Goal: Check status

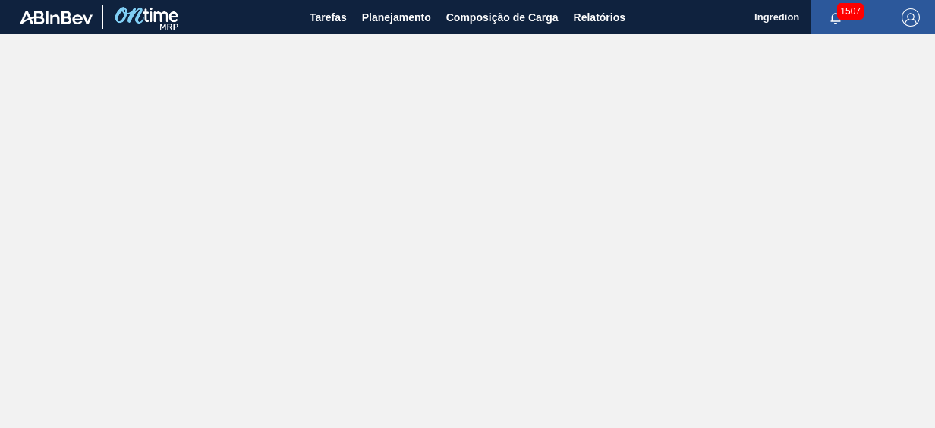
click at [383, 35] on main "Tarefas Planejamento Composição de Carga Relatórios Ingredion 1507 Marcar todas…" at bounding box center [467, 214] width 935 height 428
click at [381, 25] on span "Planejamento" at bounding box center [396, 17] width 69 height 18
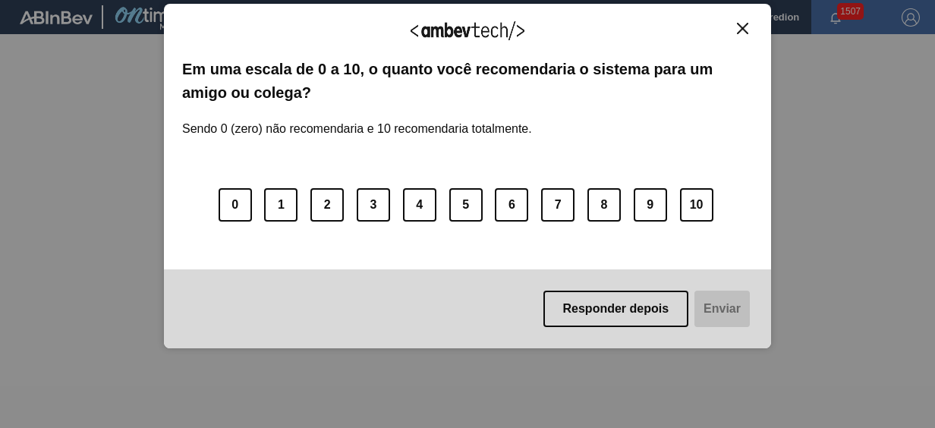
click at [378, 54] on div "Agradecemos seu feedback!" at bounding box center [467, 40] width 571 height 36
click at [738, 27] on img "Close" at bounding box center [742, 28] width 11 height 11
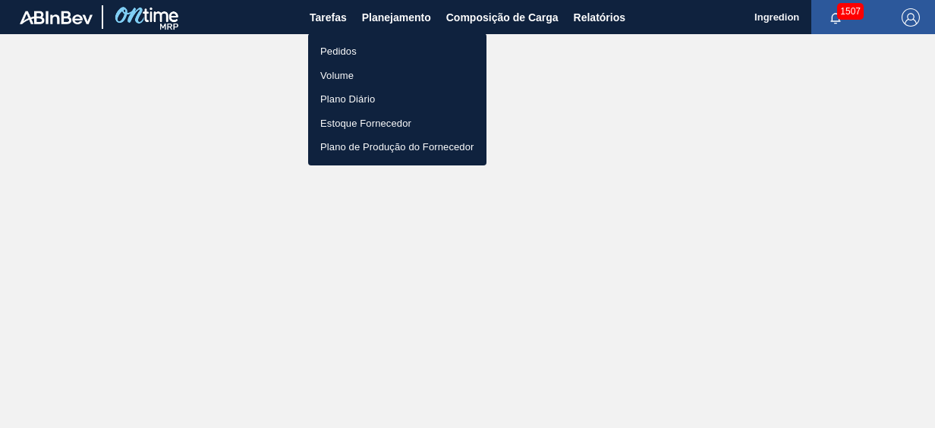
click at [409, 45] on li "Pedidos" at bounding box center [397, 51] width 178 height 24
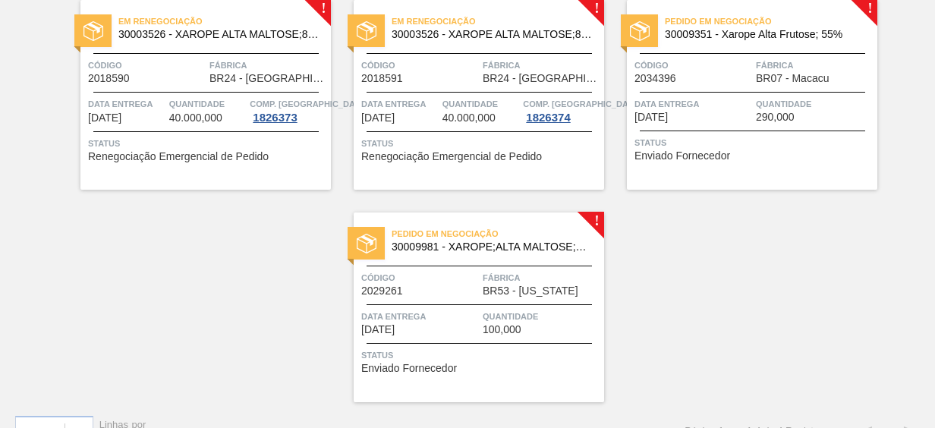
scroll to position [138, 0]
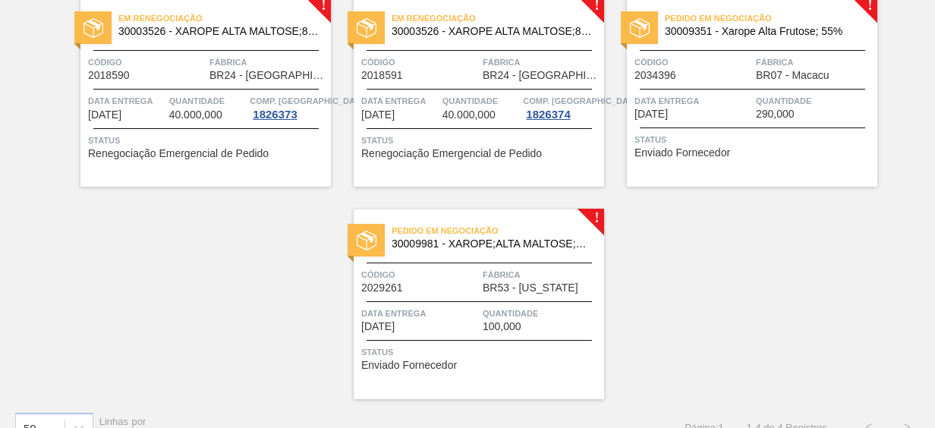
click at [760, 138] on span "Status" at bounding box center [754, 139] width 239 height 15
